Goal: Task Accomplishment & Management: Manage account settings

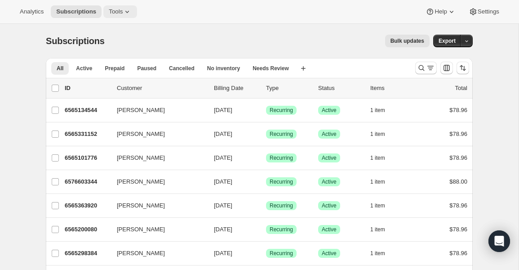
click at [124, 17] on button "Tools" at bounding box center [120, 11] width 34 height 13
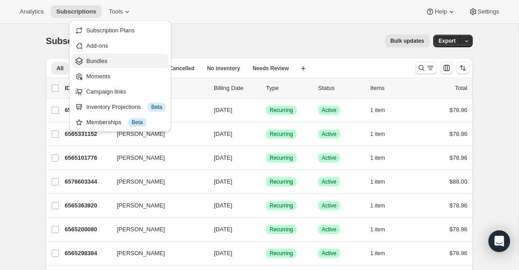
click at [114, 60] on span "Bundles" at bounding box center [126, 61] width 80 height 9
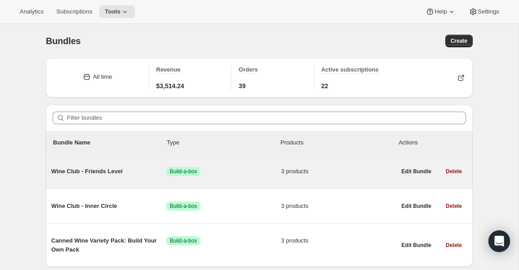
scroll to position [31, 0]
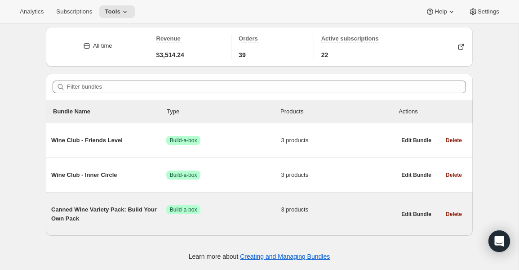
click at [113, 214] on span "Canned Wine Variety Pack: Build Your Own Pack" at bounding box center [108, 214] width 115 height 18
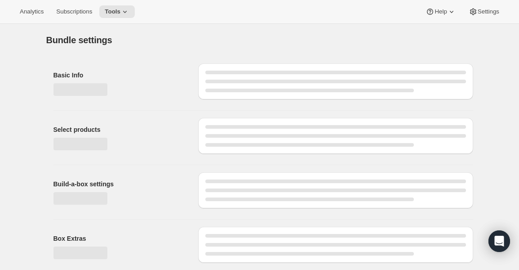
type input "Canned Wine Variety Pack: Build Your Own Pack"
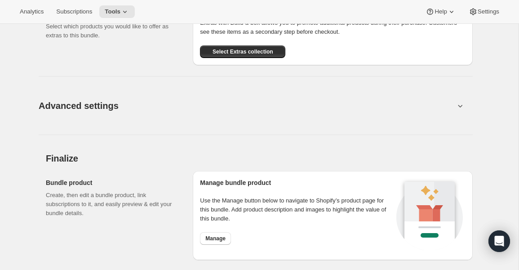
scroll to position [735, 0]
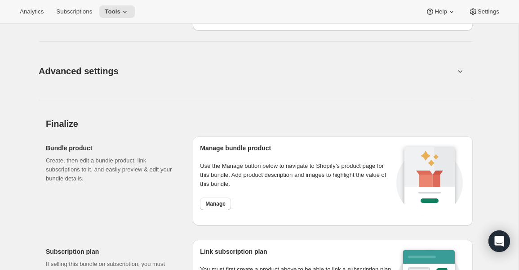
click at [168, 71] on button "Advanced settings" at bounding box center [246, 70] width 427 height 35
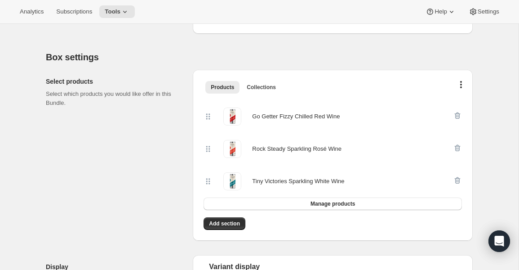
scroll to position [0, 0]
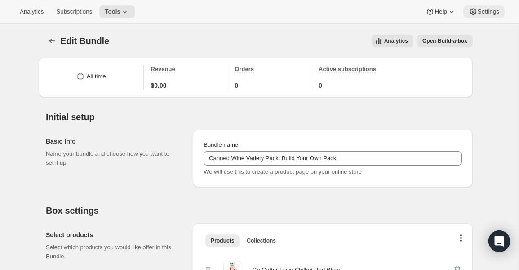
click at [483, 13] on span "Settings" at bounding box center [489, 11] width 22 height 7
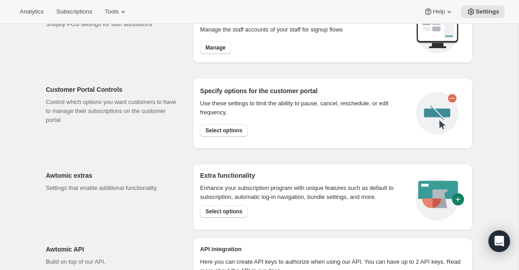
scroll to position [467, 0]
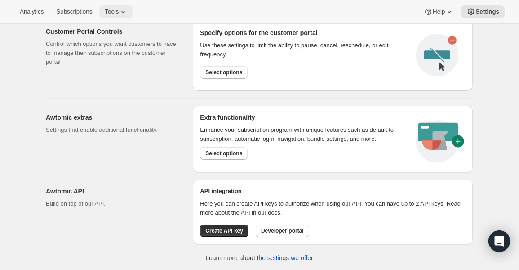
click at [124, 12] on icon at bounding box center [123, 11] width 9 height 9
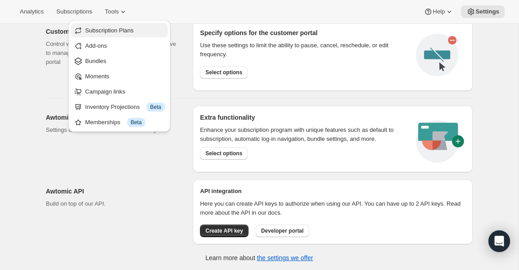
click at [111, 29] on span "Subscription Plans" at bounding box center [109, 30] width 49 height 7
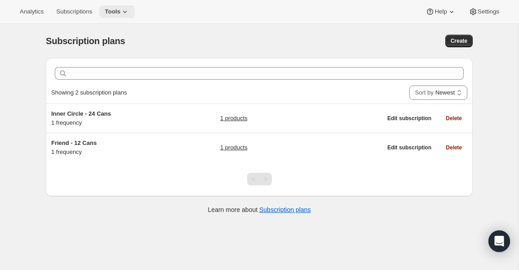
click at [119, 13] on span "Tools" at bounding box center [113, 11] width 16 height 7
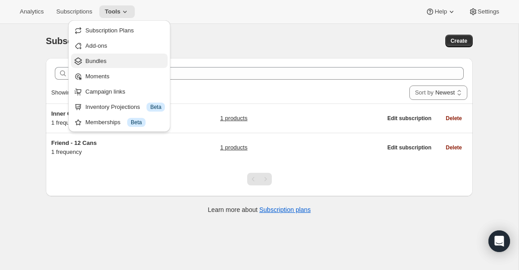
click at [113, 57] on span "Bundles" at bounding box center [125, 61] width 80 height 9
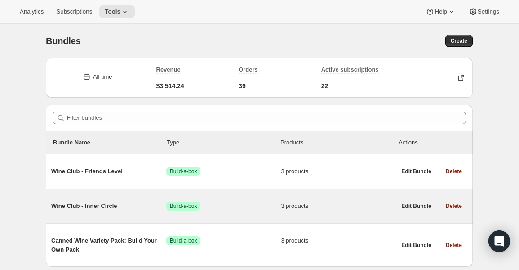
scroll to position [31, 0]
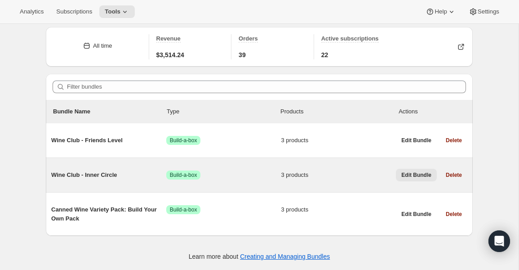
click at [407, 176] on span "Edit Bundle" at bounding box center [416, 174] width 30 height 7
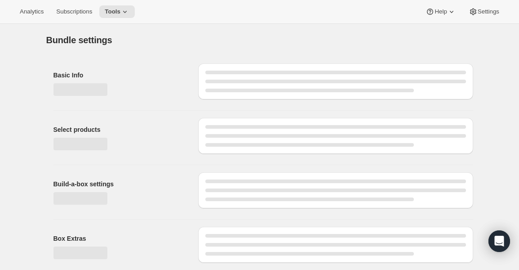
type input "Wine Club - Inner Circle"
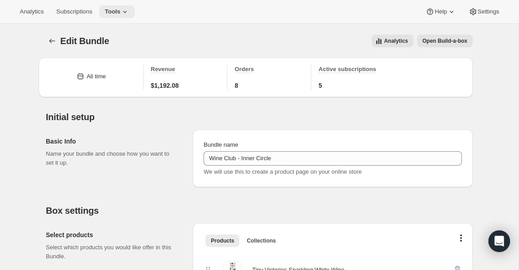
click at [120, 10] on span "Tools" at bounding box center [113, 11] width 16 height 7
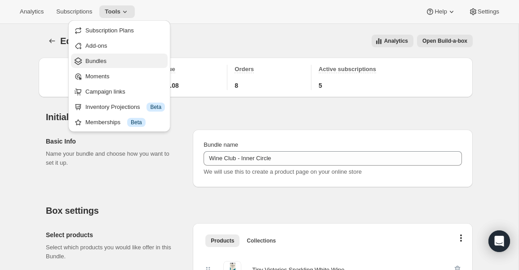
click at [110, 59] on span "Bundles" at bounding box center [125, 61] width 80 height 9
